Goal: Task Accomplishment & Management: Use online tool/utility

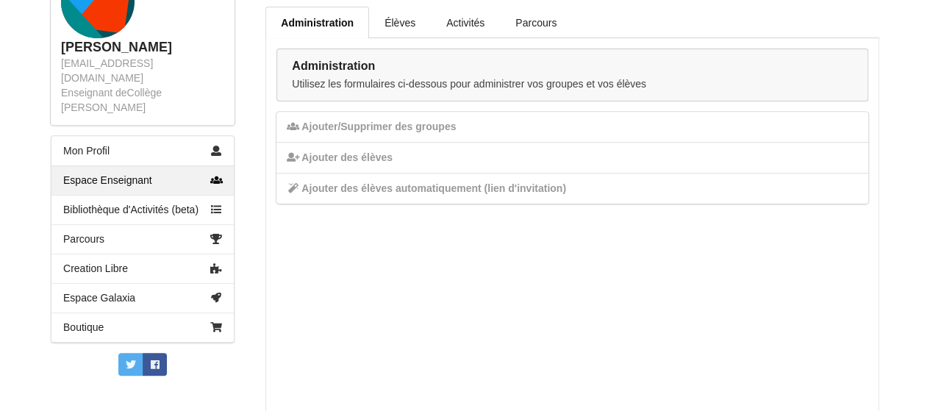
scroll to position [250, 0]
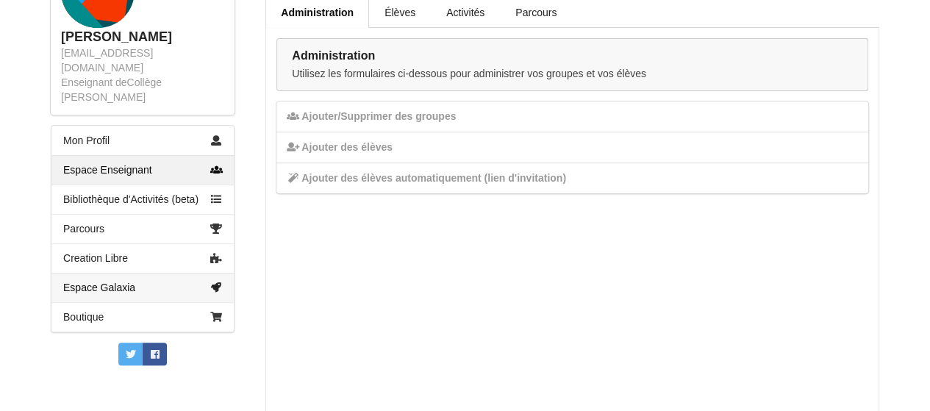
click at [169, 276] on link "Espace Galaxia" at bounding box center [142, 287] width 182 height 29
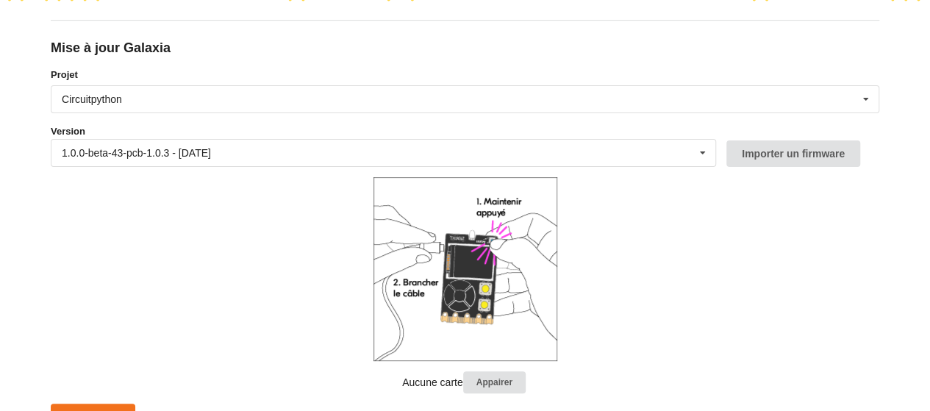
scroll to position [184, 0]
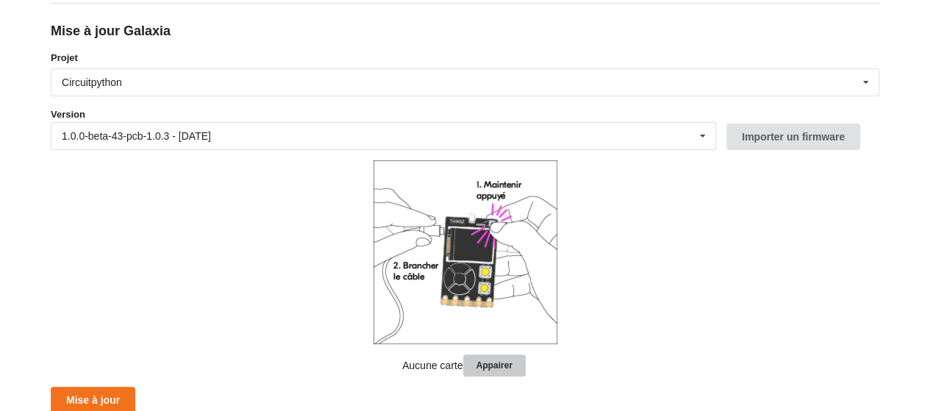
click at [495, 370] on button "Appairer" at bounding box center [494, 365] width 62 height 23
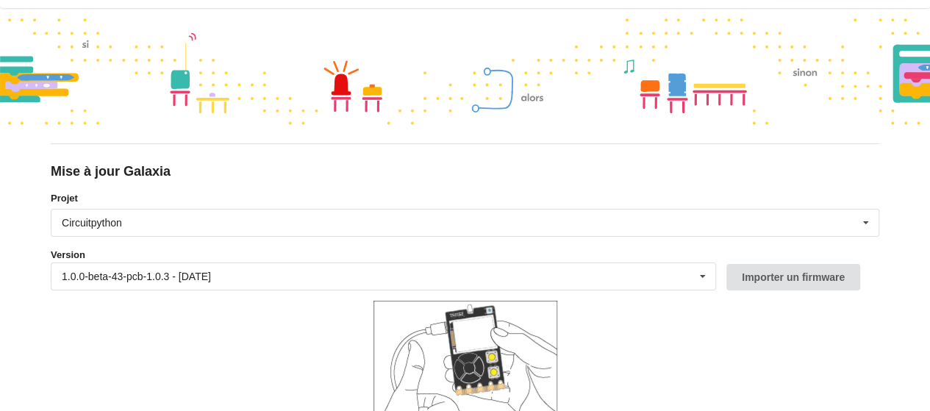
scroll to position [176, 0]
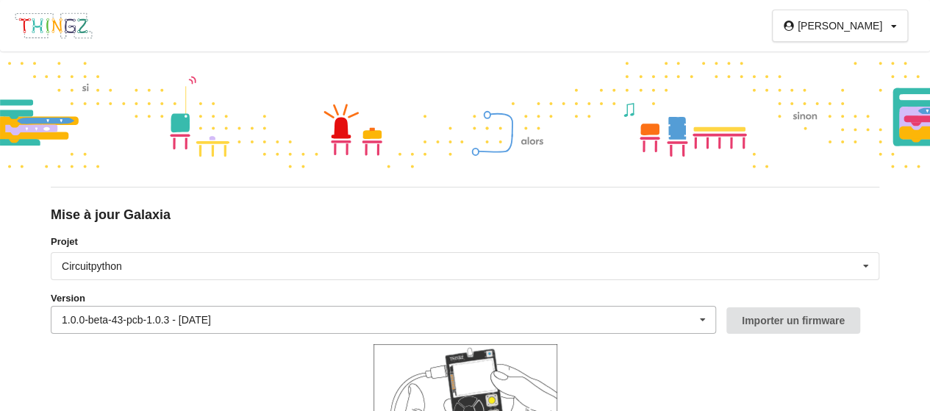
scroll to position [176, 0]
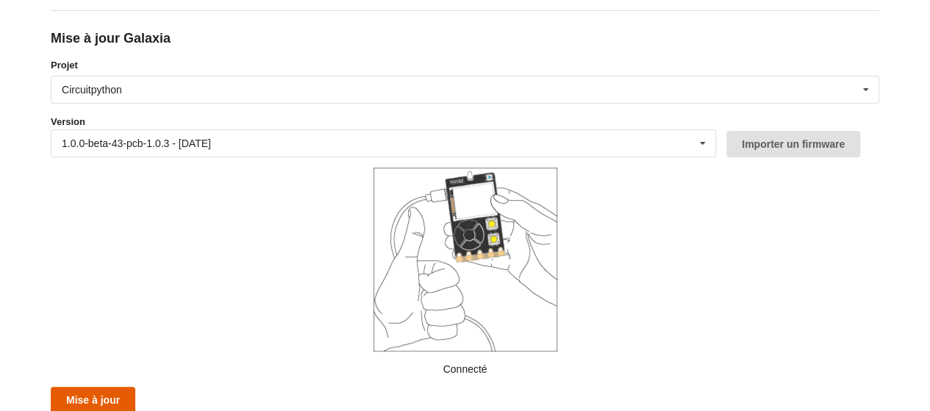
click at [90, 396] on button "Mise à jour" at bounding box center [93, 400] width 85 height 26
click at [85, 389] on button "Mise à jour" at bounding box center [93, 400] width 85 height 26
click at [100, 402] on button "Mise à jour" at bounding box center [93, 400] width 85 height 26
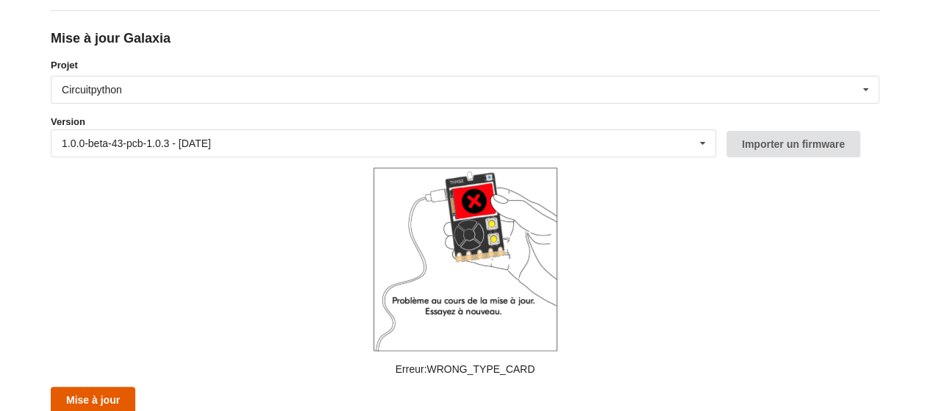
click at [100, 402] on button "Mise à jour" at bounding box center [93, 400] width 85 height 26
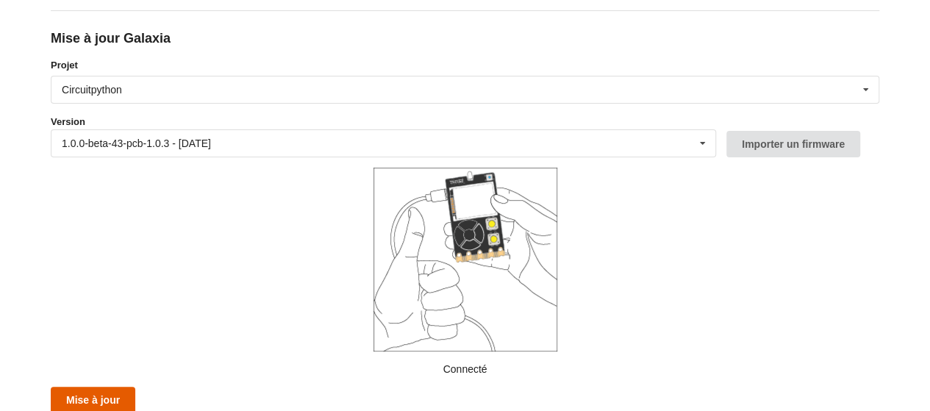
click at [113, 396] on button "Mise à jour" at bounding box center [93, 400] width 85 height 26
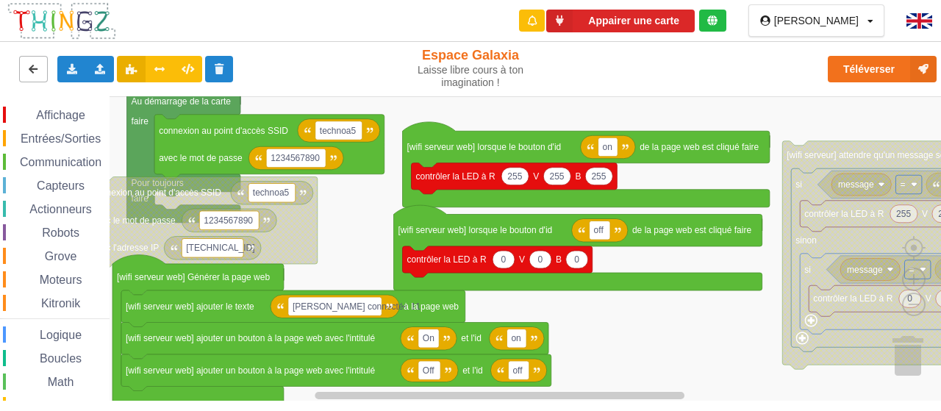
click at [35, 68] on icon at bounding box center [33, 68] width 12 height 9
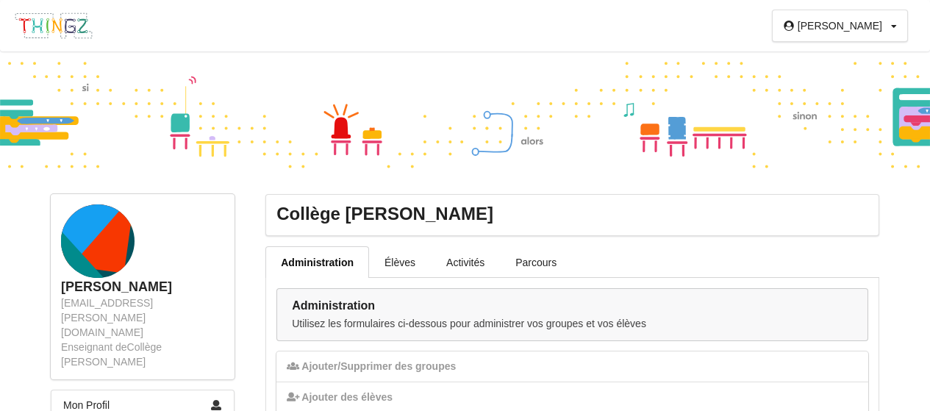
scroll to position [250, 0]
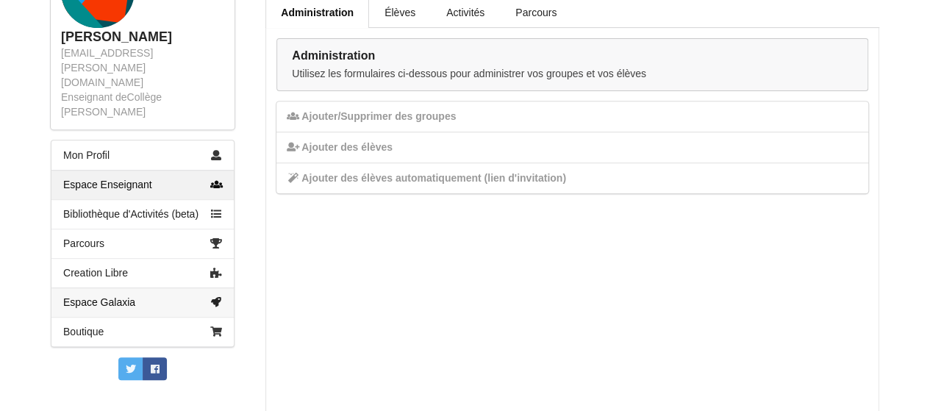
click at [134, 287] on link "Espace Galaxia" at bounding box center [142, 301] width 182 height 29
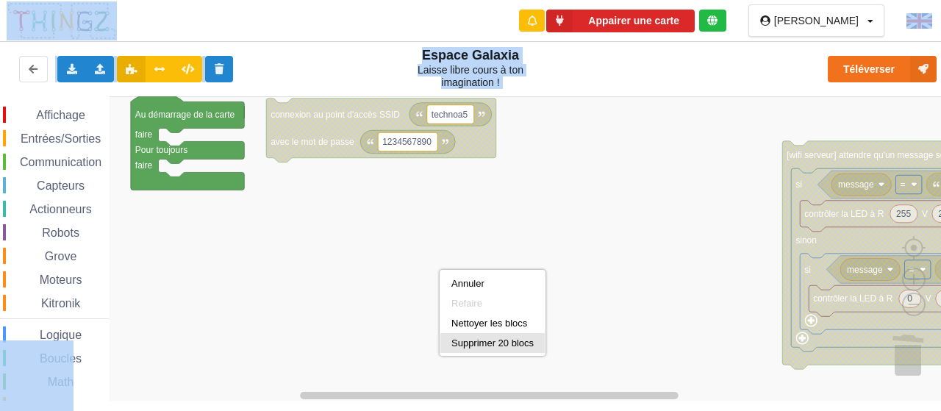
click at [503, 345] on div "Supprimer 20 blocs" at bounding box center [492, 342] width 82 height 11
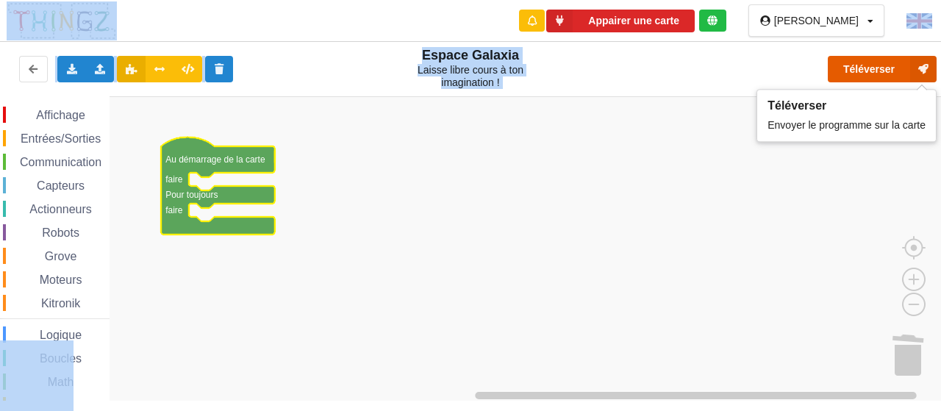
click at [844, 74] on button "Téléverser" at bounding box center [882, 69] width 109 height 26
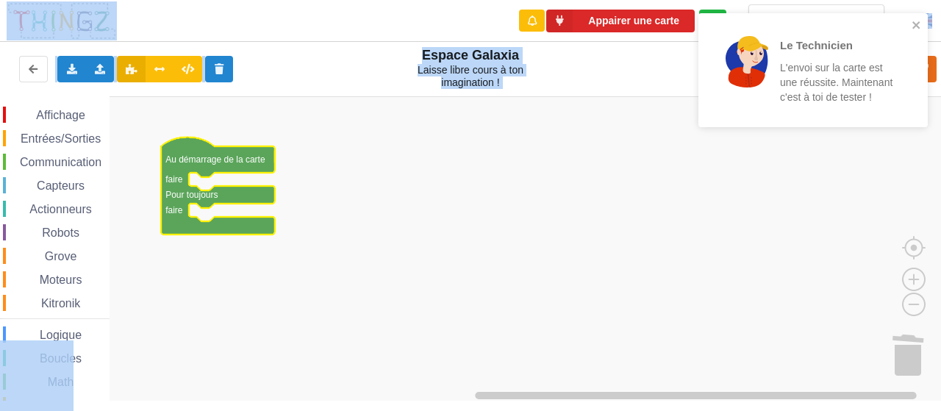
click at [880, 42] on p "Le Technicien" at bounding box center [837, 44] width 115 height 15
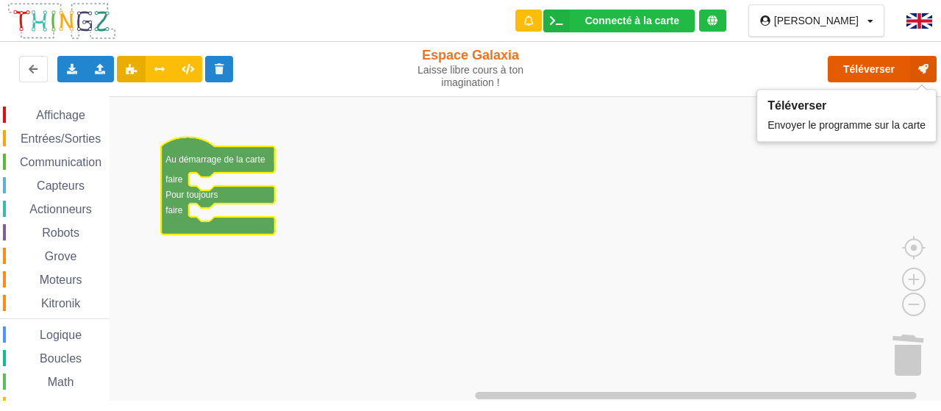
click at [880, 67] on button "Téléverser" at bounding box center [882, 69] width 109 height 26
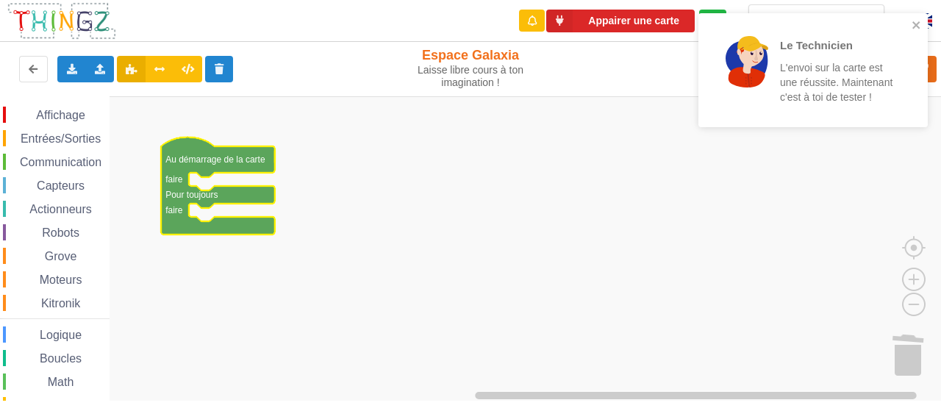
click at [880, 67] on p "L'envoi sur la carte est une réussite. Maintenant c'est à toi de tester !" at bounding box center [837, 82] width 115 height 44
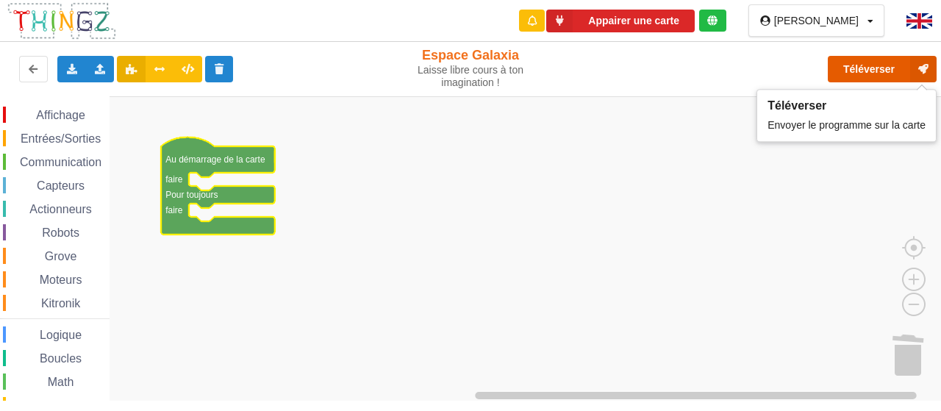
click at [880, 67] on button "Téléverser" at bounding box center [882, 69] width 109 height 26
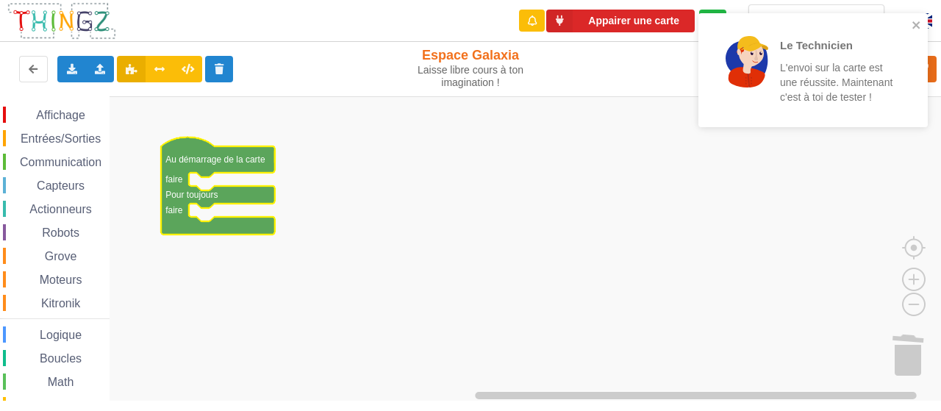
click at [904, 70] on div "Le Technicien L'envoi sur la carte est une réussite. Maintenant c'est à toi de …" at bounding box center [808, 70] width 198 height 93
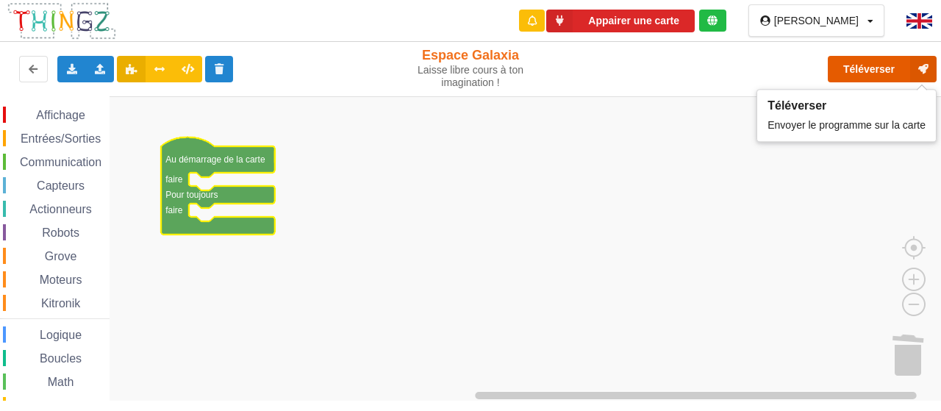
click at [870, 69] on button "Téléverser" at bounding box center [882, 69] width 109 height 26
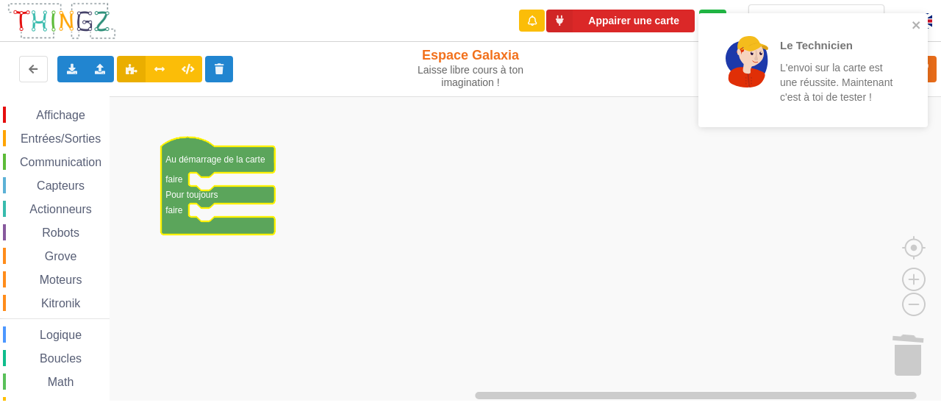
click at [863, 80] on p "L'envoi sur la carte est une réussite. Maintenant c'est à toi de tester !" at bounding box center [837, 82] width 115 height 44
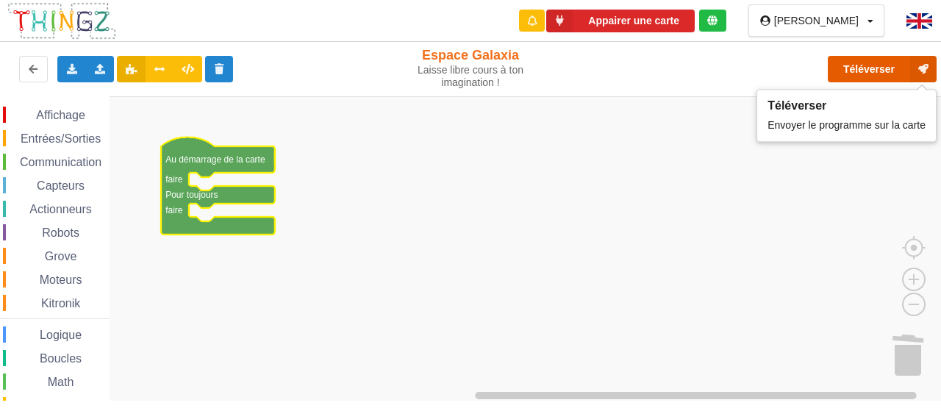
click at [863, 76] on button "Téléverser" at bounding box center [882, 69] width 109 height 26
